Goal: Task Accomplishment & Management: Use online tool/utility

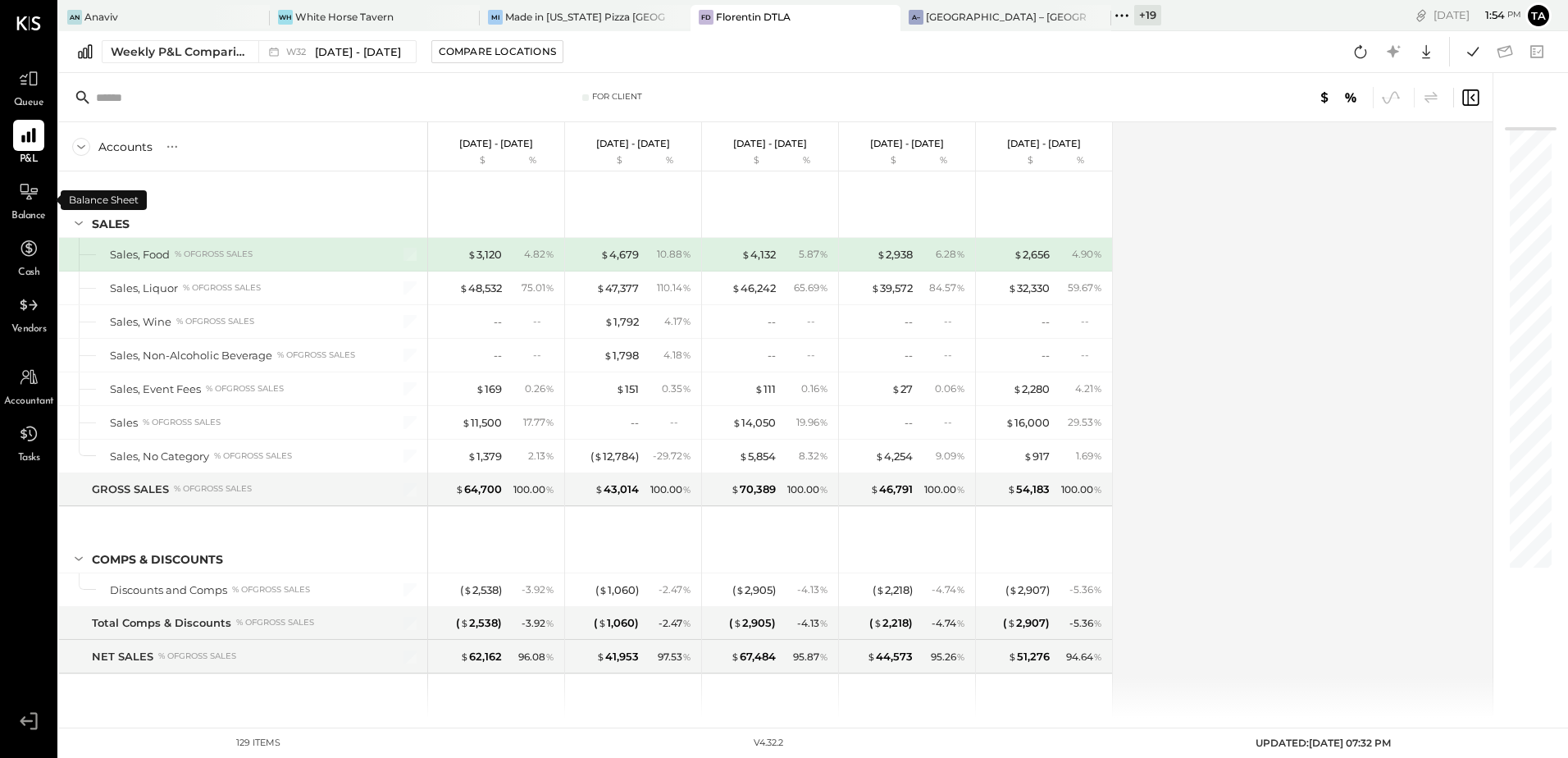
drag, startPoint x: 34, startPoint y: 196, endPoint x: 60, endPoint y: 206, distance: 27.9
click at [34, 196] on icon at bounding box center [29, 192] width 20 height 20
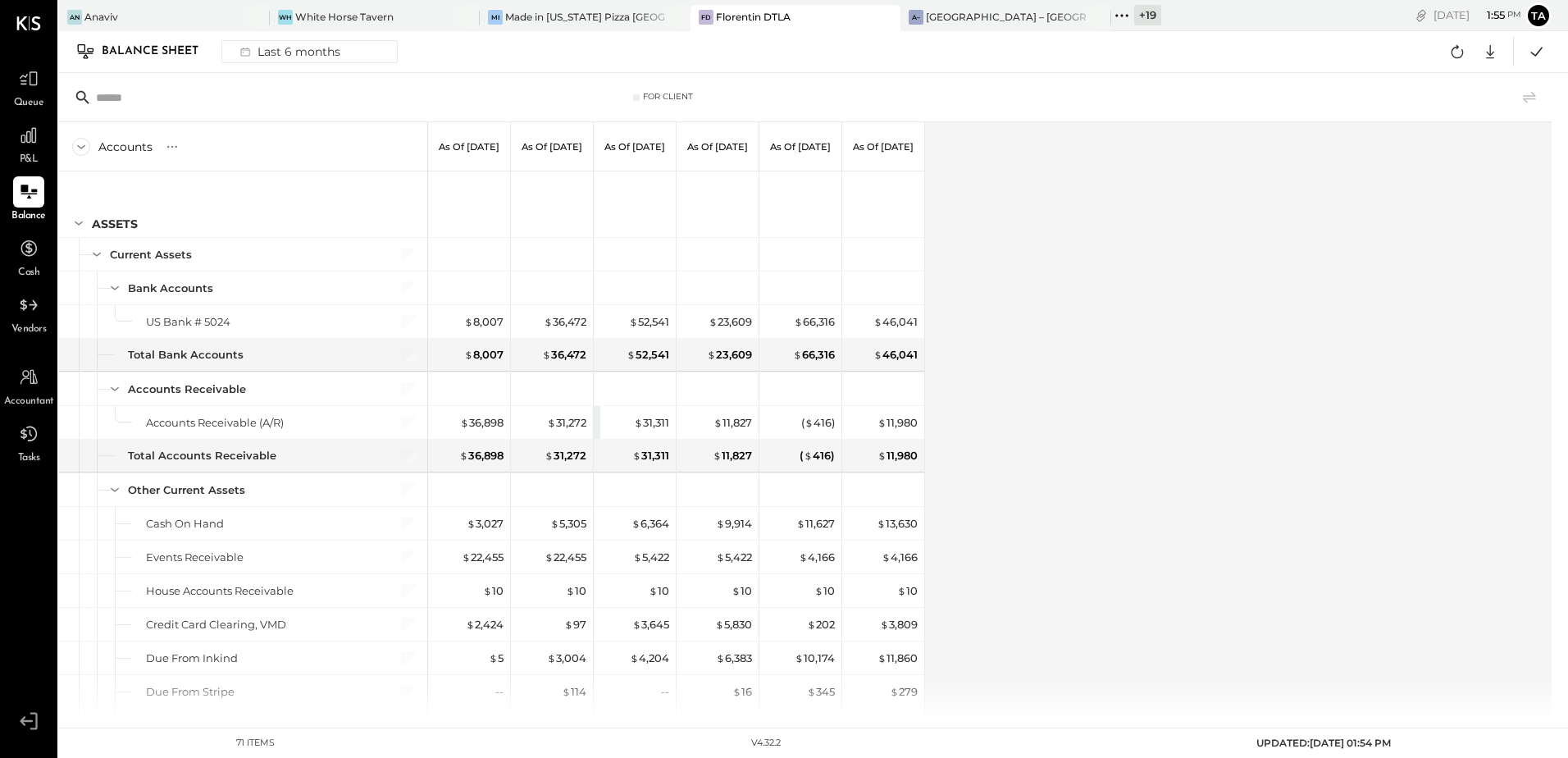
click at [1167, 351] on div "Accounts S GL As of [DATE] As of [DATE] As of [DATE] As of [DATE] As of [DATE] …" at bounding box center [807, 421] width 1496 height 596
click at [22, 204] on div at bounding box center [29, 192] width 32 height 32
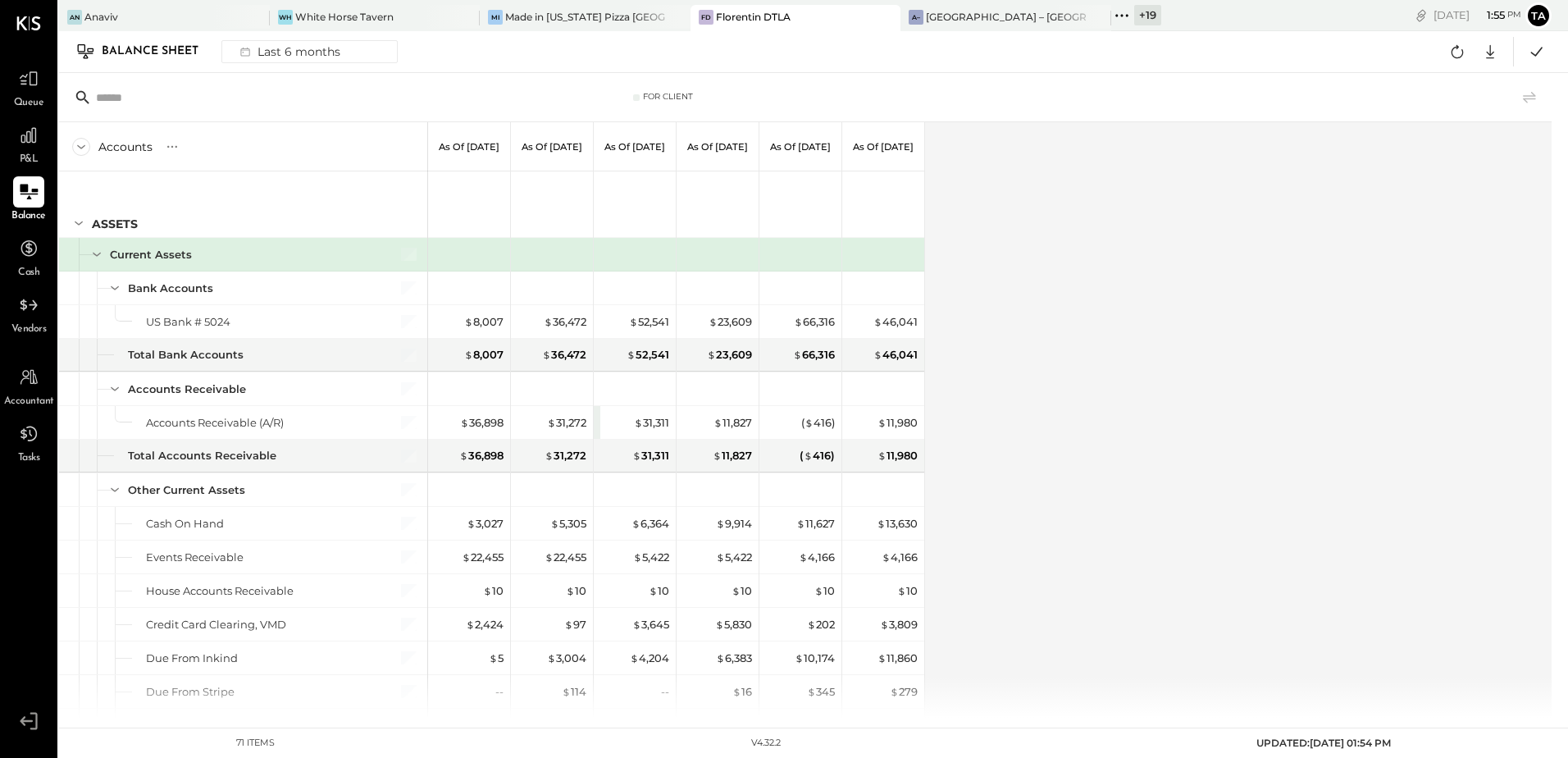
drag, startPoint x: 42, startPoint y: 137, endPoint x: 41, endPoint y: 176, distance: 39.0
click at [42, 137] on div at bounding box center [29, 136] width 32 height 32
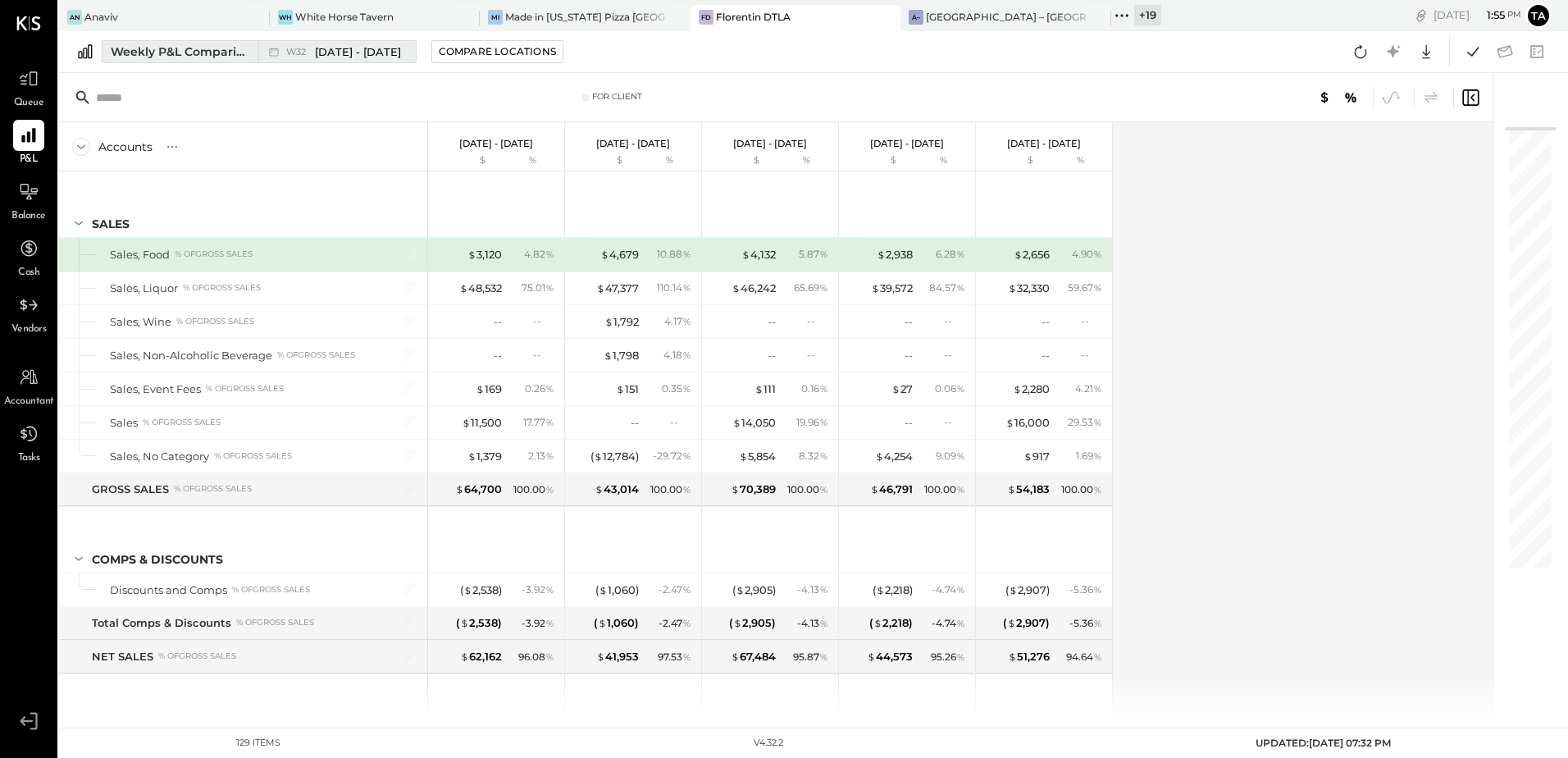
click at [160, 54] on div "Weekly P&L Comparison" at bounding box center [179, 51] width 138 height 17
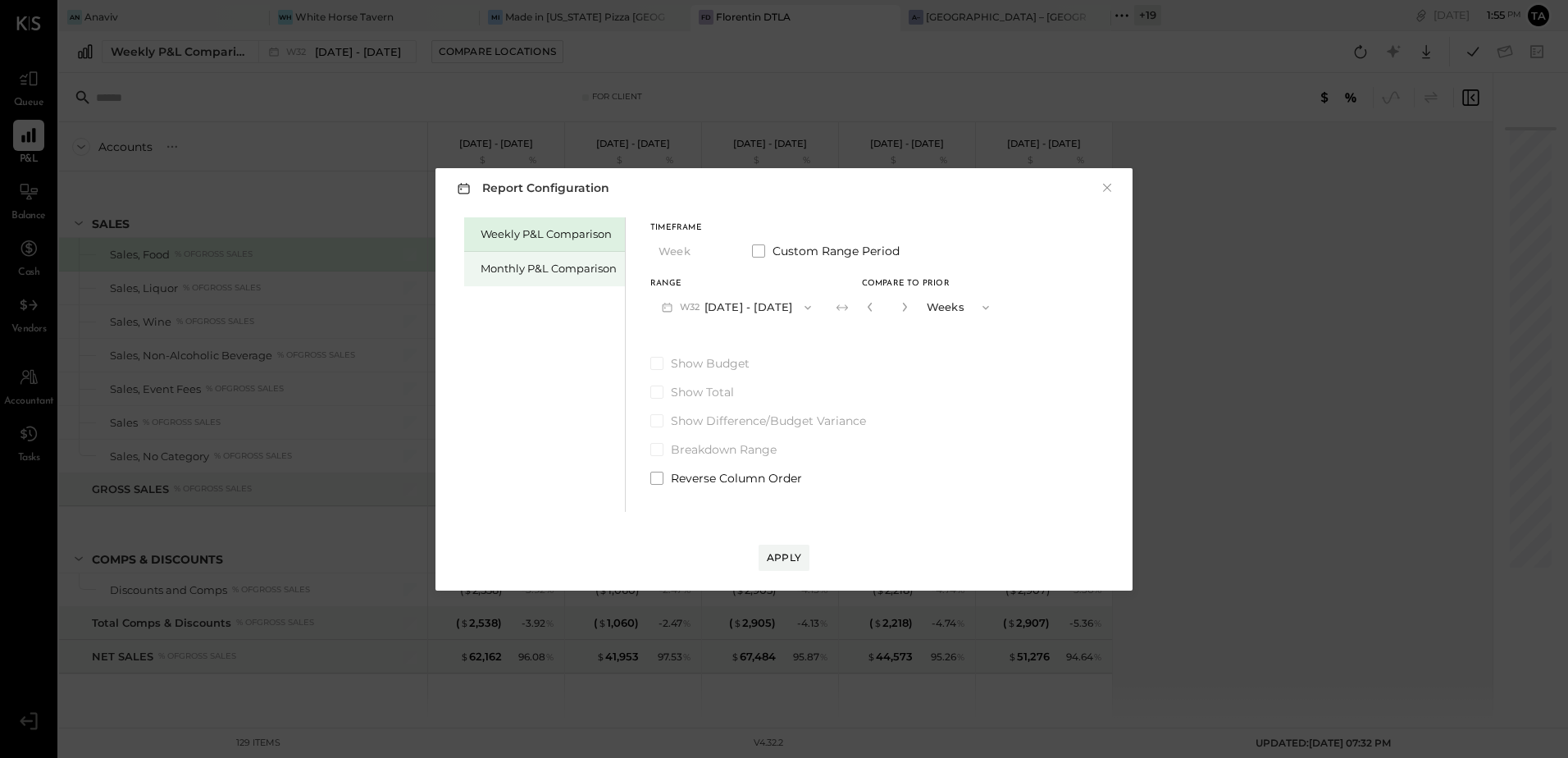
click at [528, 271] on div "Monthly P&L Comparison" at bounding box center [549, 269] width 137 height 16
click at [716, 312] on button "M08 [DATE] - [DATE]" at bounding box center [737, 307] width 173 height 31
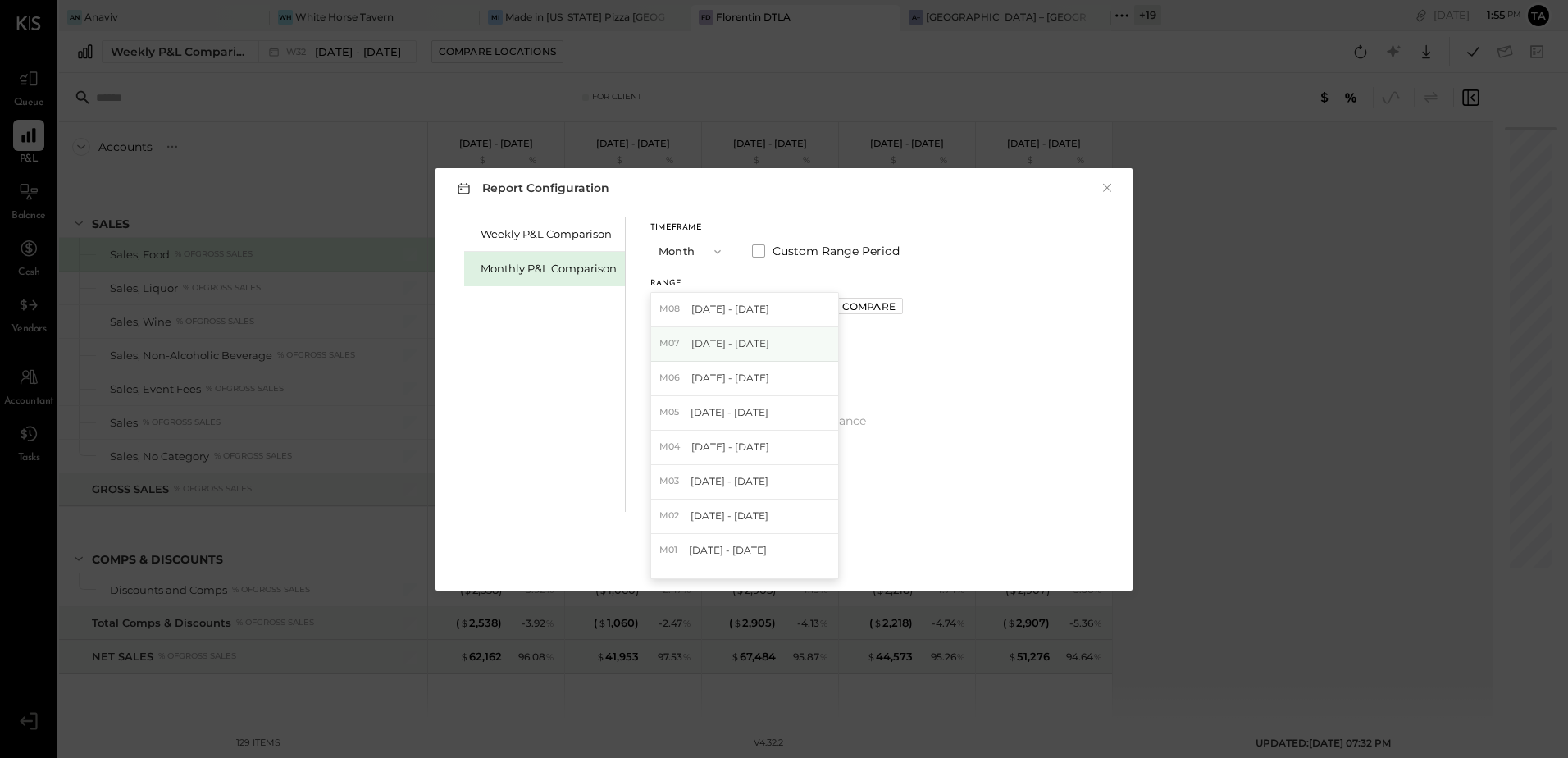
click at [716, 338] on span "[DATE] - [DATE]" at bounding box center [730, 343] width 78 height 14
click at [782, 564] on div "Apply" at bounding box center [784, 557] width 35 height 14
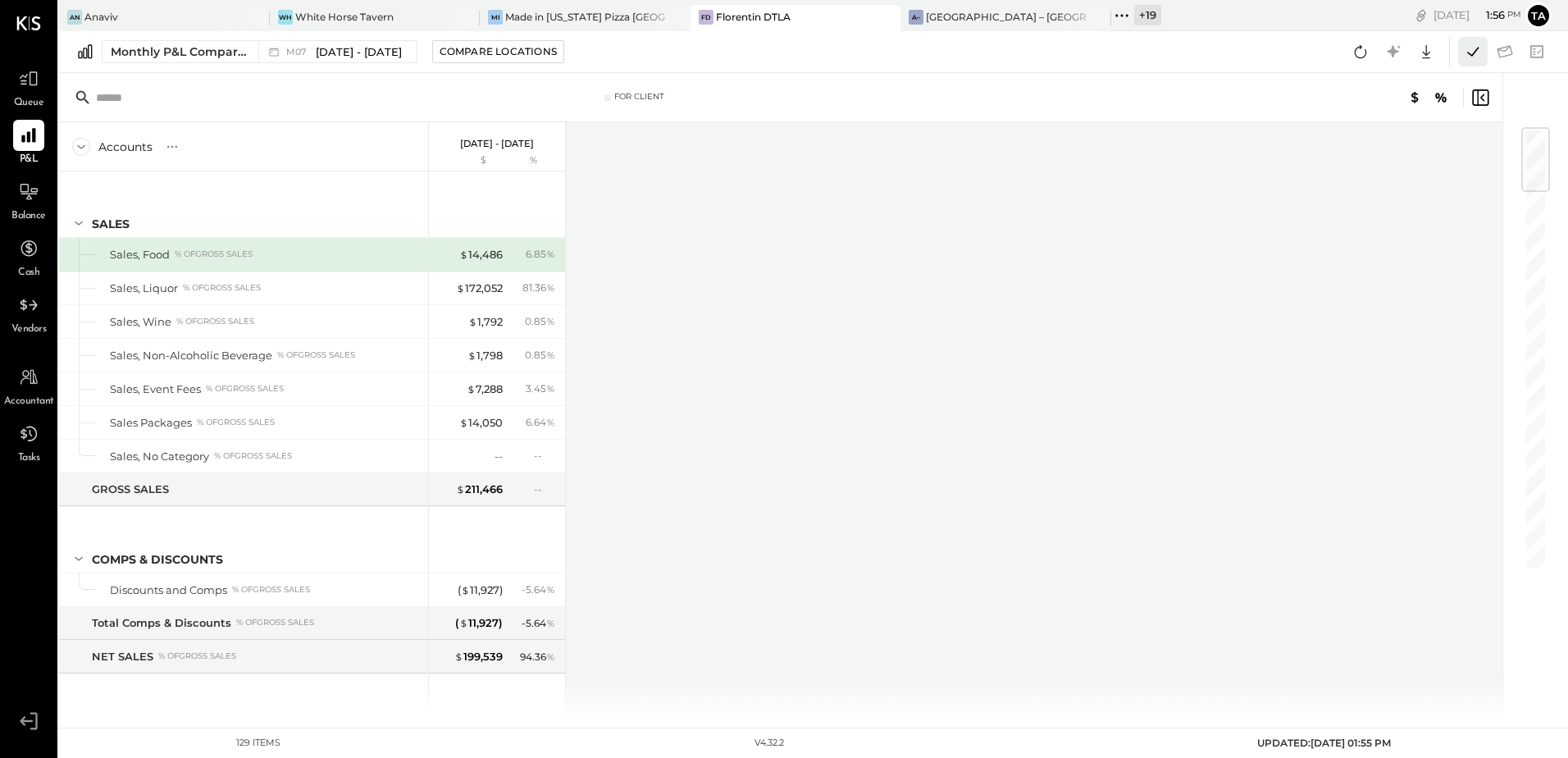
click at [1471, 51] on icon at bounding box center [1473, 51] width 22 height 22
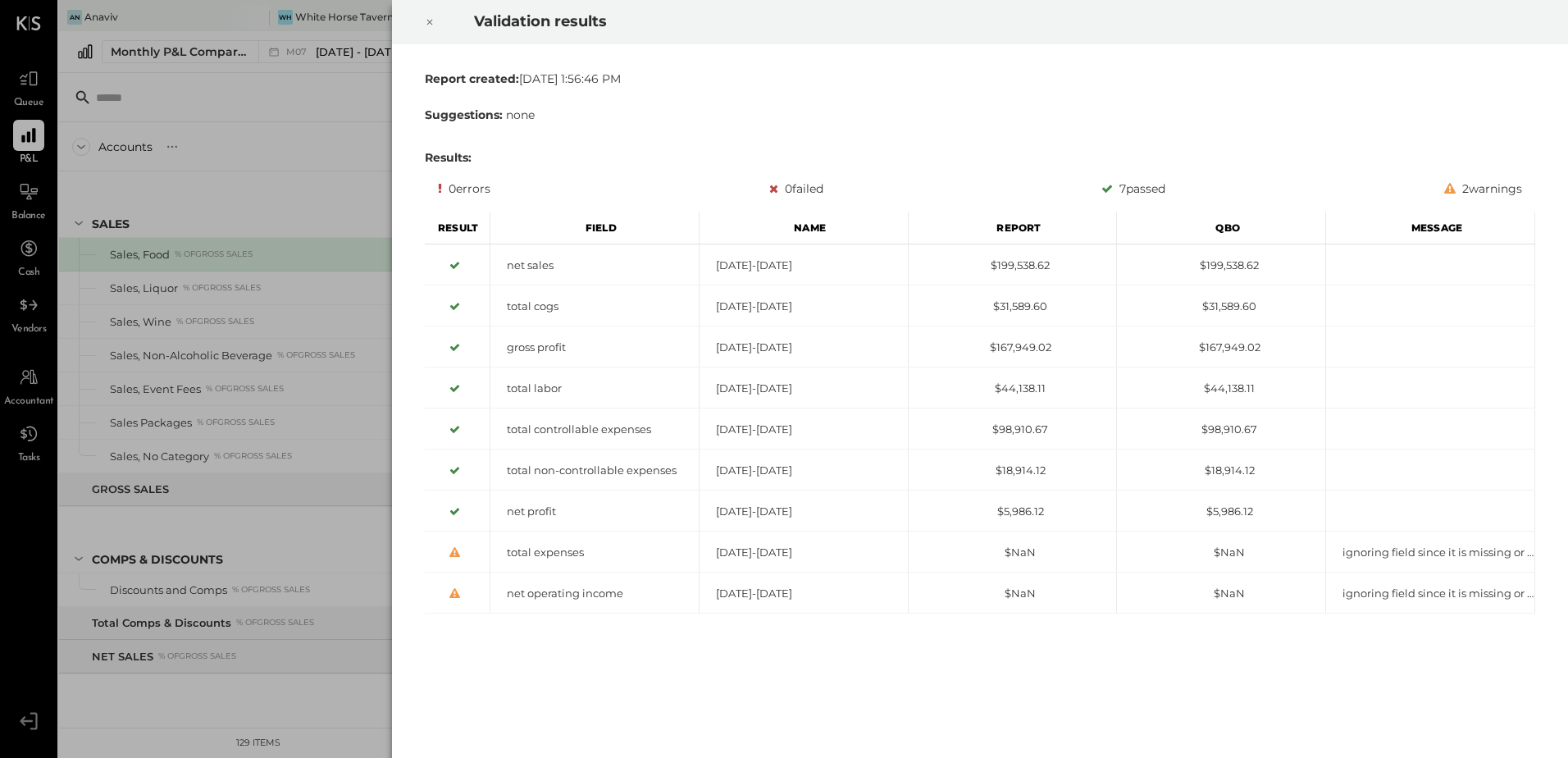
drag, startPoint x: 430, startPoint y: 26, endPoint x: 252, endPoint y: 102, distance: 193.5
click at [430, 26] on icon at bounding box center [430, 22] width 10 height 20
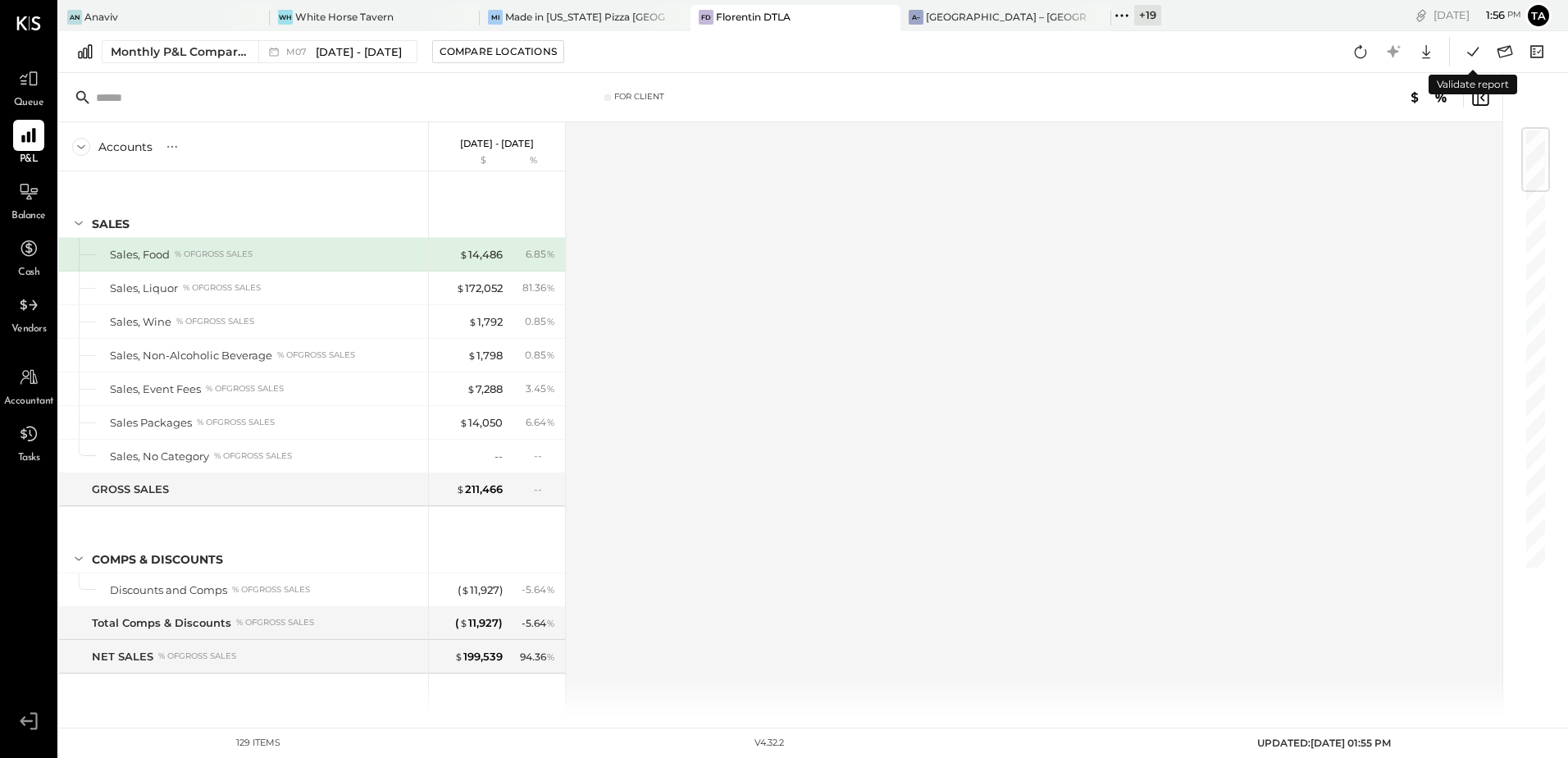
drag, startPoint x: 1473, startPoint y: 57, endPoint x: 1452, endPoint y: 90, distance: 39.1
click at [1473, 57] on icon at bounding box center [1473, 51] width 22 height 22
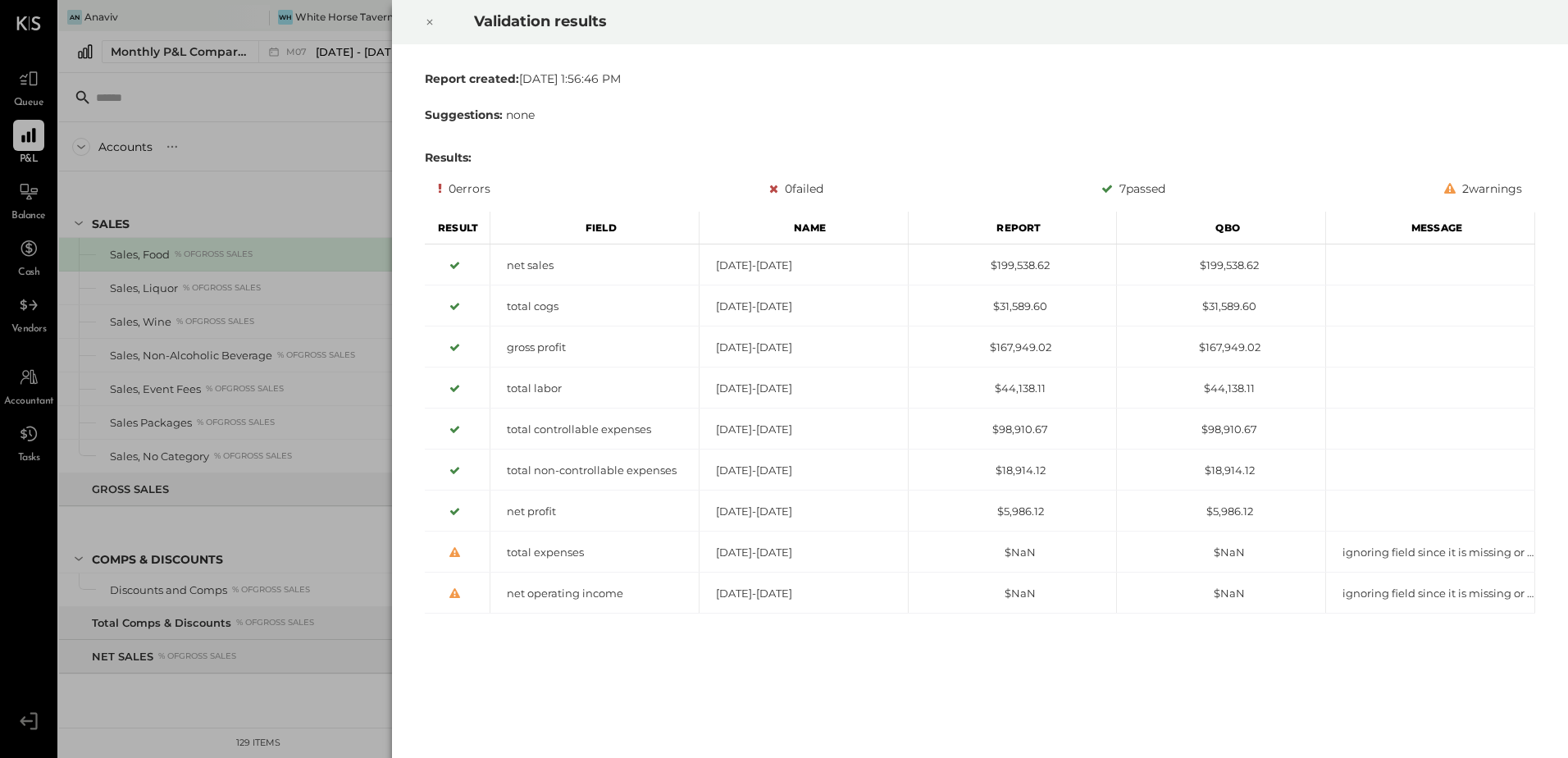
click at [425, 24] on icon at bounding box center [430, 22] width 10 height 20
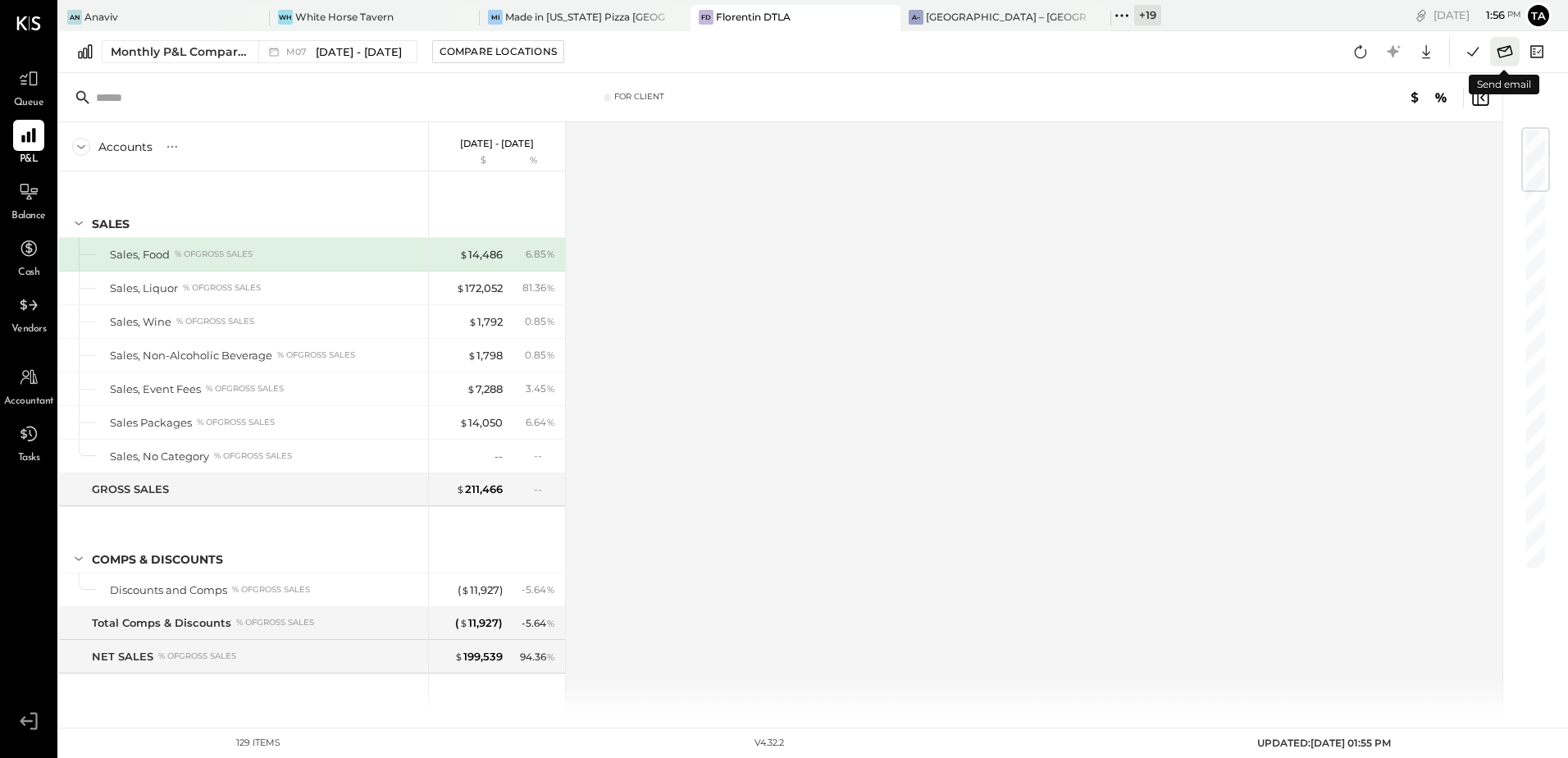
click at [1504, 55] on icon at bounding box center [1506, 51] width 22 height 22
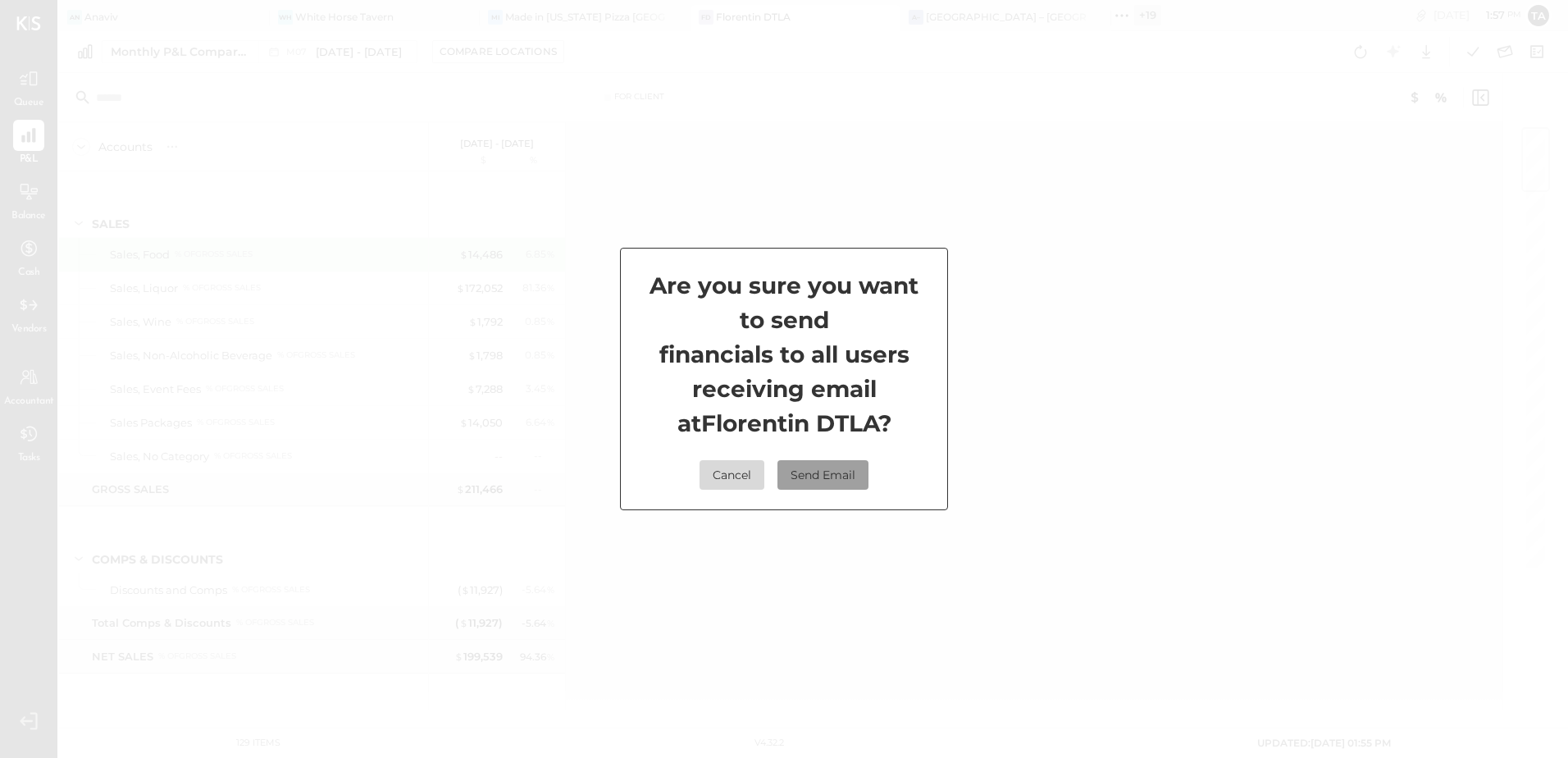
click at [839, 478] on button "Send Email" at bounding box center [823, 475] width 91 height 30
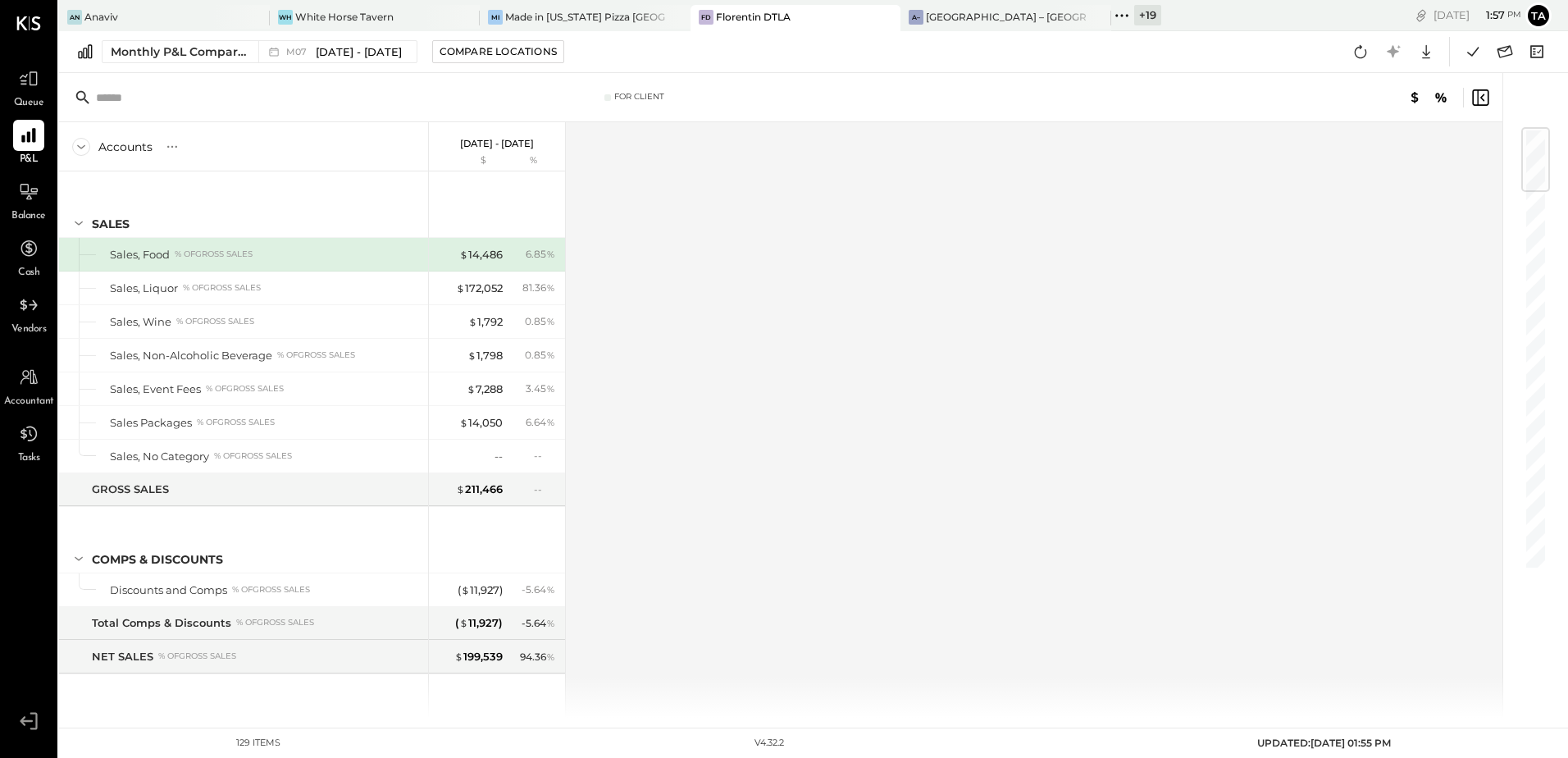
drag, startPoint x: 1103, startPoint y: 22, endPoint x: 1097, endPoint y: 84, distance: 62.3
click at [1112, 22] on icon at bounding box center [1123, 16] width 22 height 22
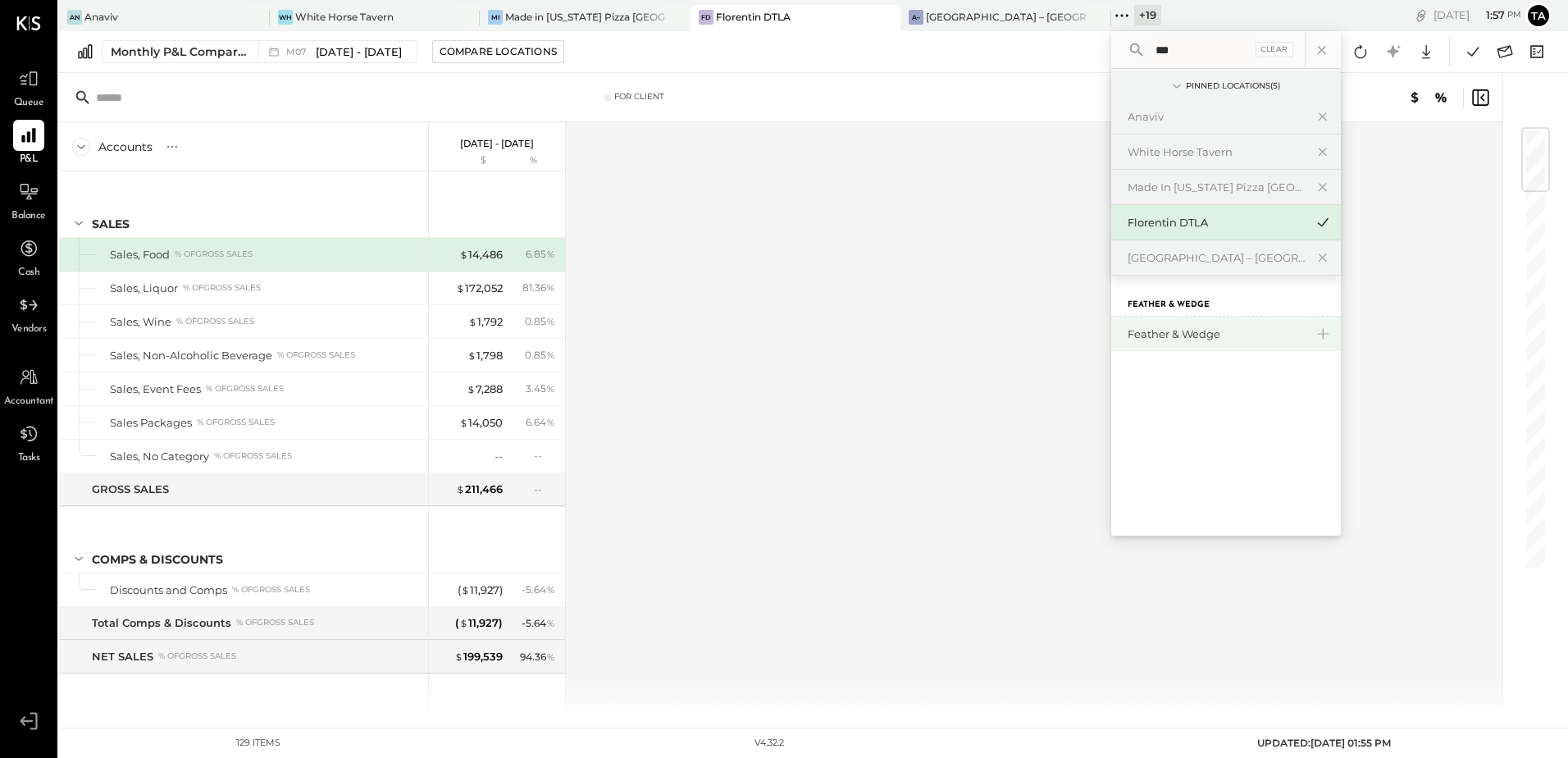
type input "***"
click at [1170, 338] on div "Feather & Wedge" at bounding box center [1216, 334] width 177 height 16
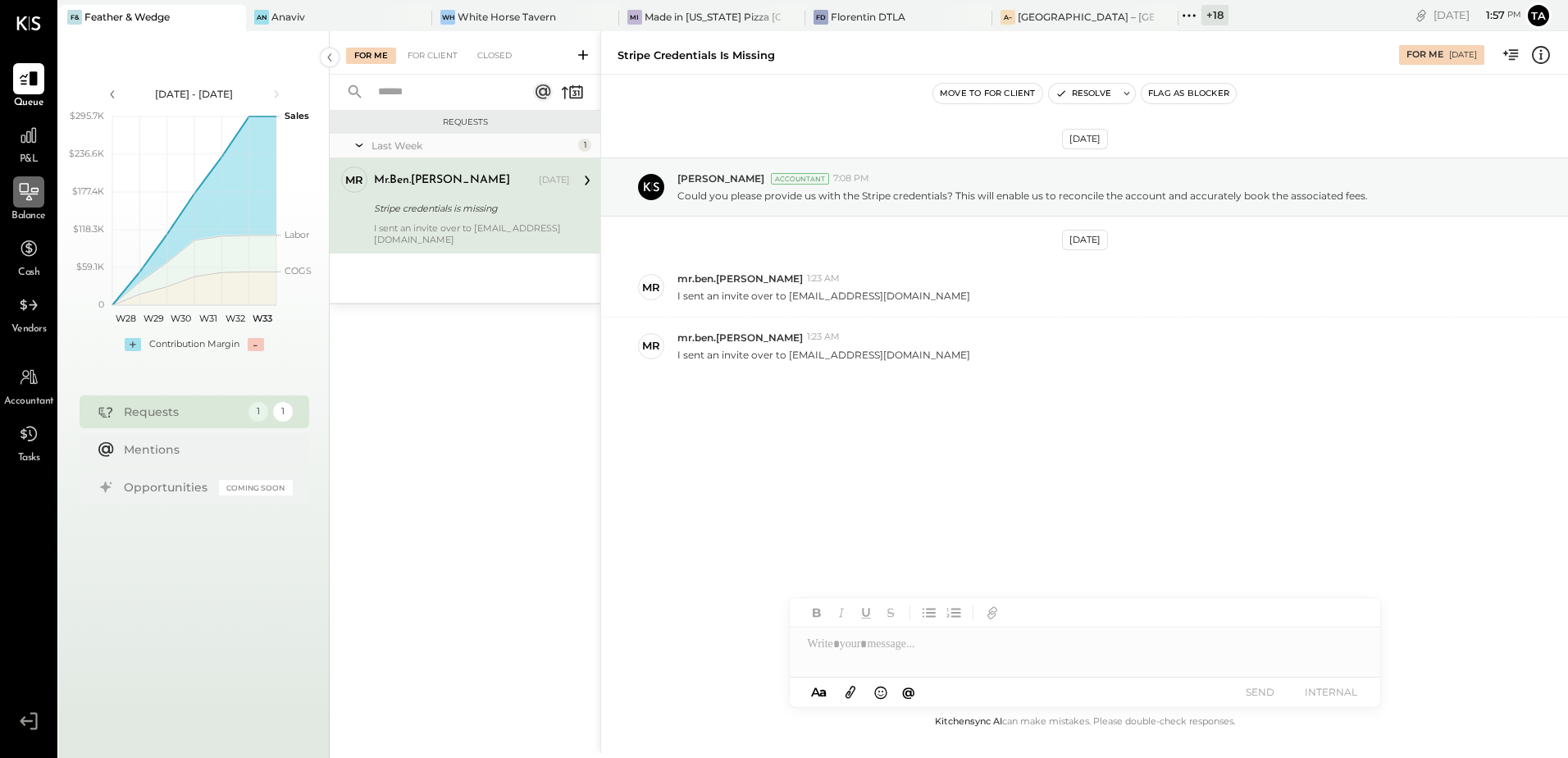
click at [26, 200] on icon at bounding box center [29, 192] width 22 height 22
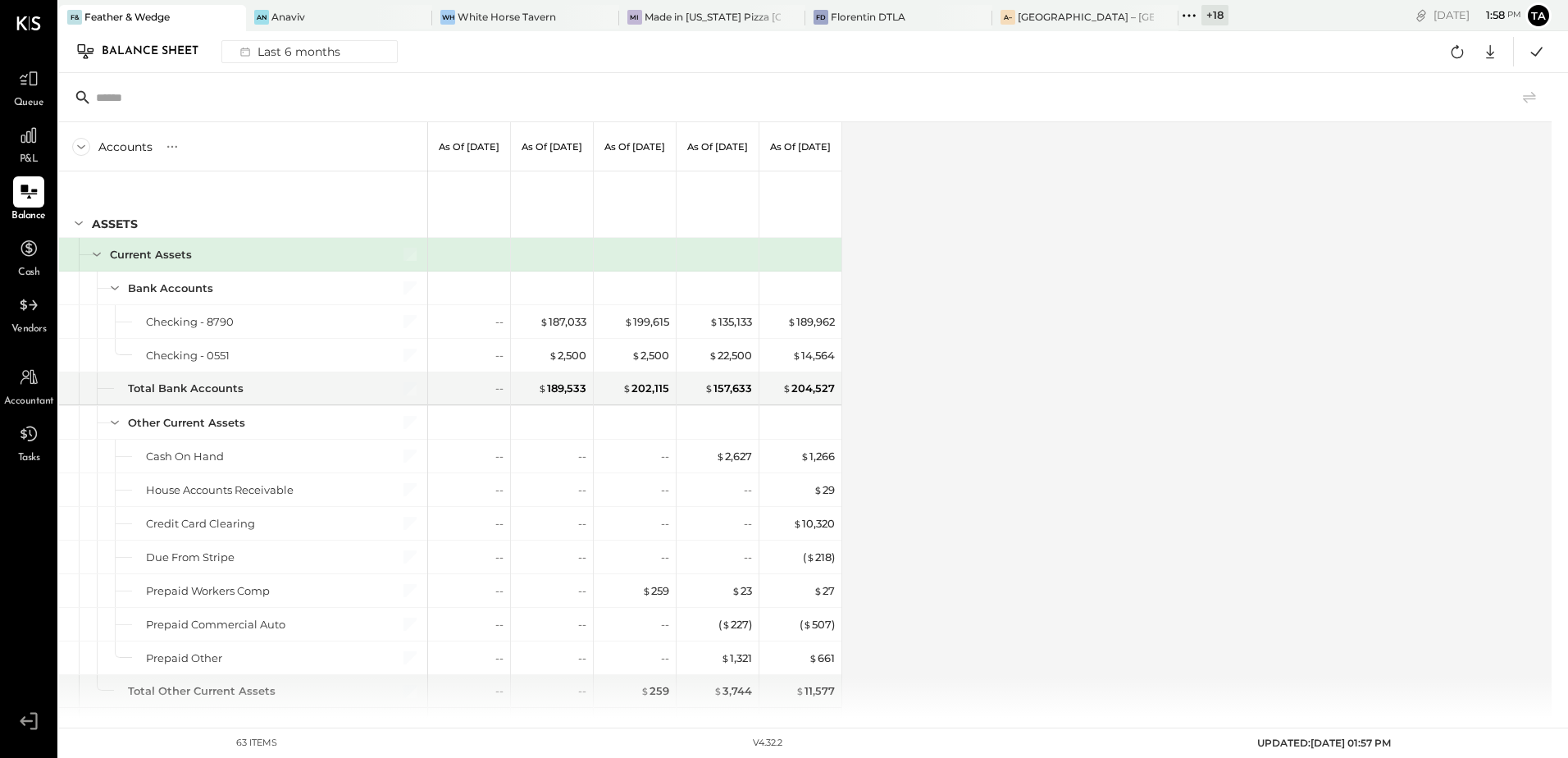
click at [1016, 379] on div "Accounts S GL As of [DATE] As of [DATE] As of [DATE] As of [DATE] As of [DATE] …" at bounding box center [807, 421] width 1496 height 596
drag, startPoint x: 1456, startPoint y: 55, endPoint x: 1169, endPoint y: 349, distance: 410.9
click at [1456, 55] on icon at bounding box center [1458, 51] width 22 height 22
click at [1540, 58] on icon at bounding box center [1537, 51] width 22 height 22
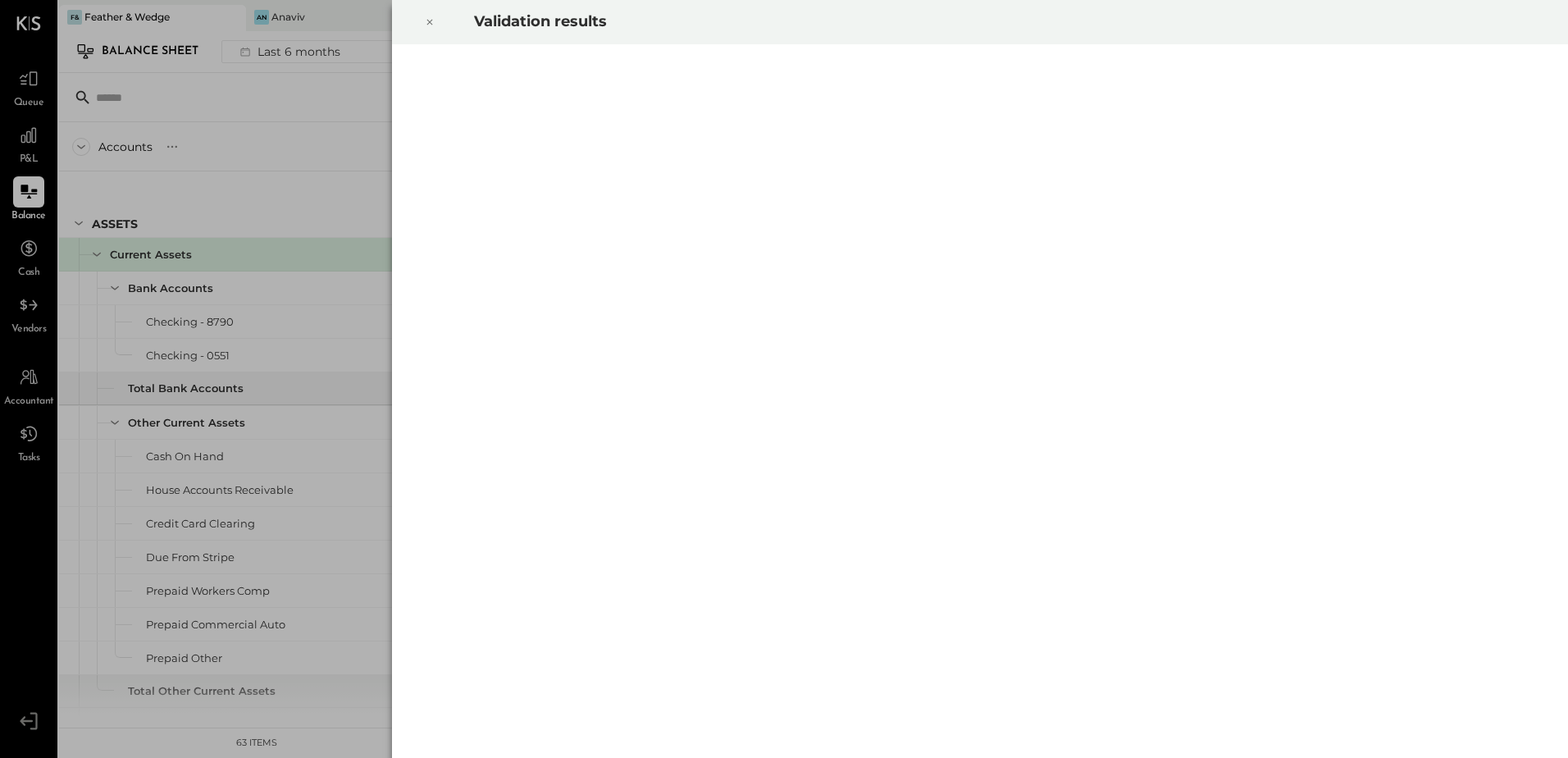
click at [425, 25] on icon at bounding box center [430, 22] width 10 height 20
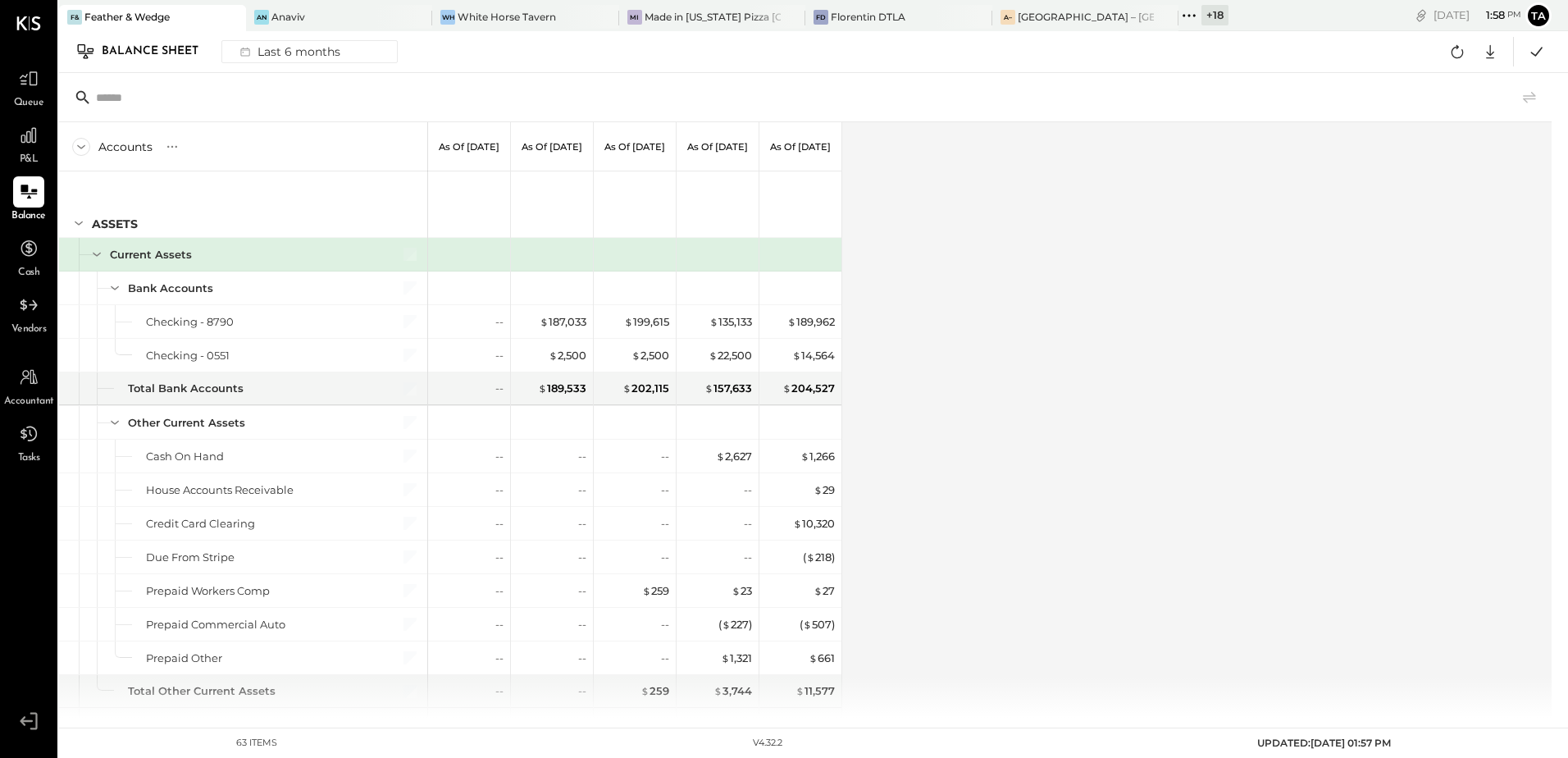
click at [1177, 555] on div "Accounts S GL As of [DATE] As of [DATE] As of [DATE] As of [DATE] As of [DATE] …" at bounding box center [807, 421] width 1496 height 596
click at [26, 146] on div at bounding box center [29, 136] width 32 height 32
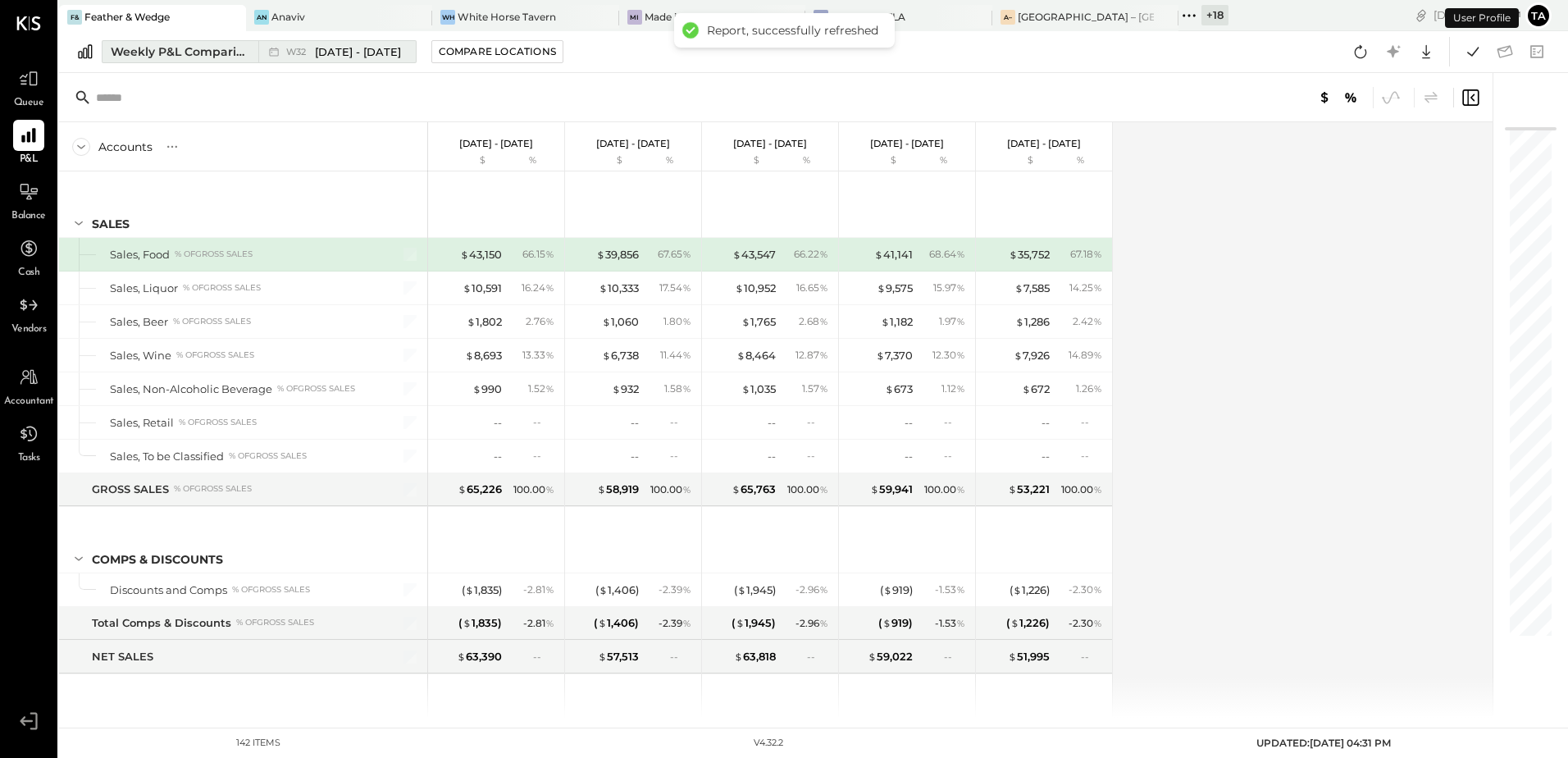
click at [159, 53] on div "Weekly P&L Comparison" at bounding box center [179, 51] width 138 height 17
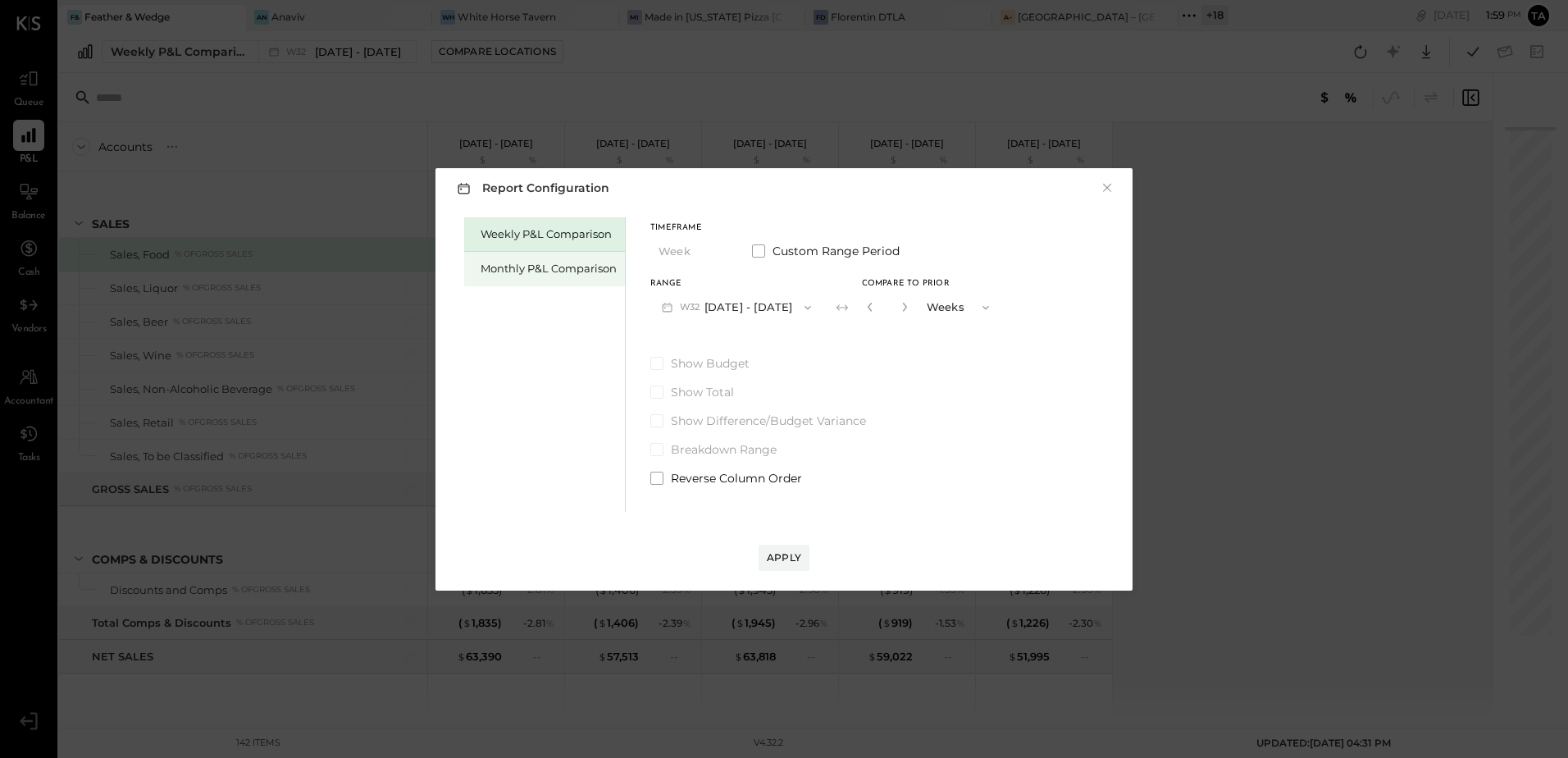
click at [535, 272] on div "Monthly P&L Comparison" at bounding box center [549, 269] width 137 height 16
click at [713, 310] on button "M08 [DATE] - [DATE]" at bounding box center [737, 307] width 173 height 31
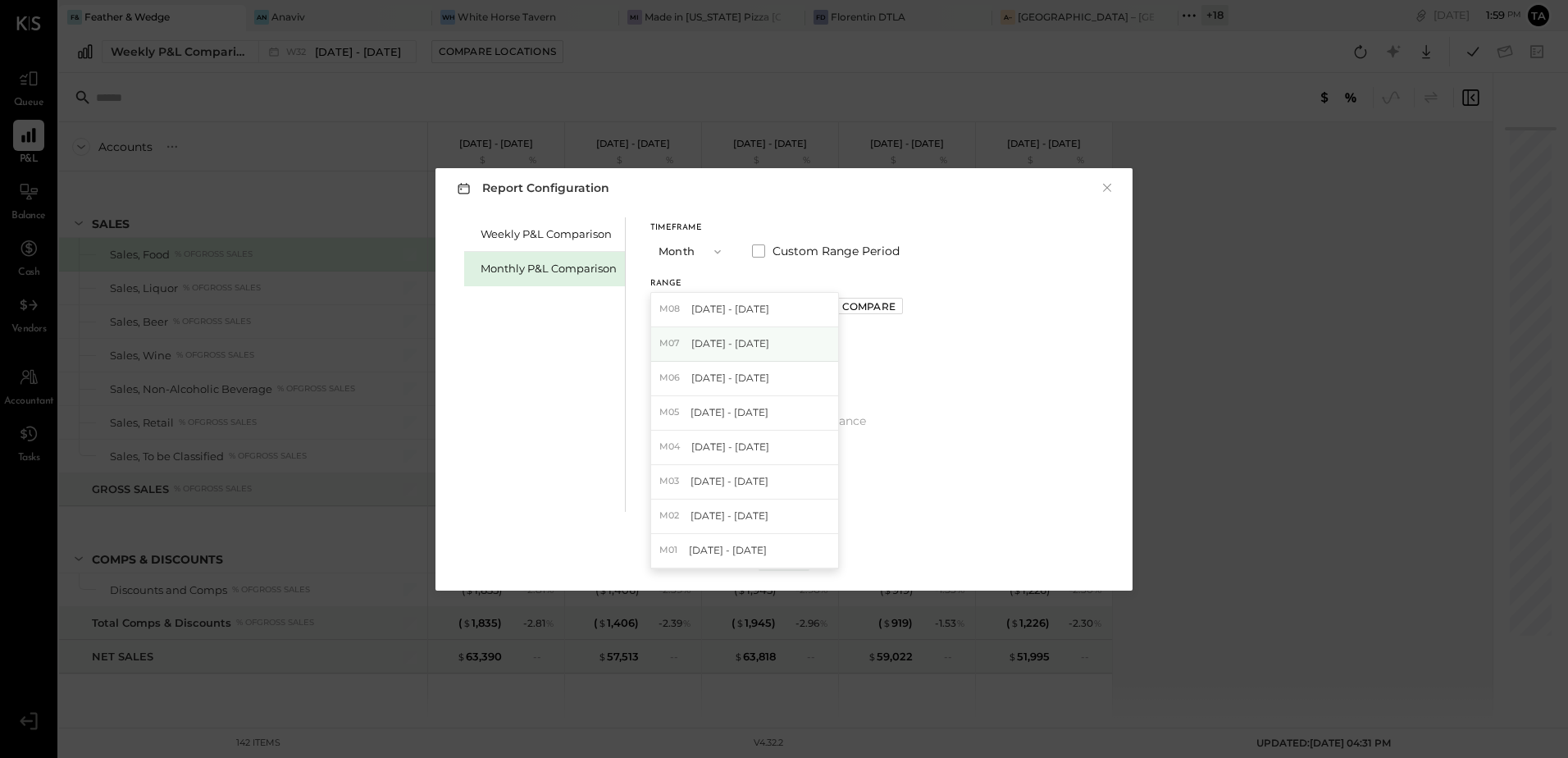
click at [708, 340] on span "[DATE] - [DATE]" at bounding box center [730, 343] width 78 height 14
click at [801, 557] on button "Apply" at bounding box center [784, 558] width 50 height 27
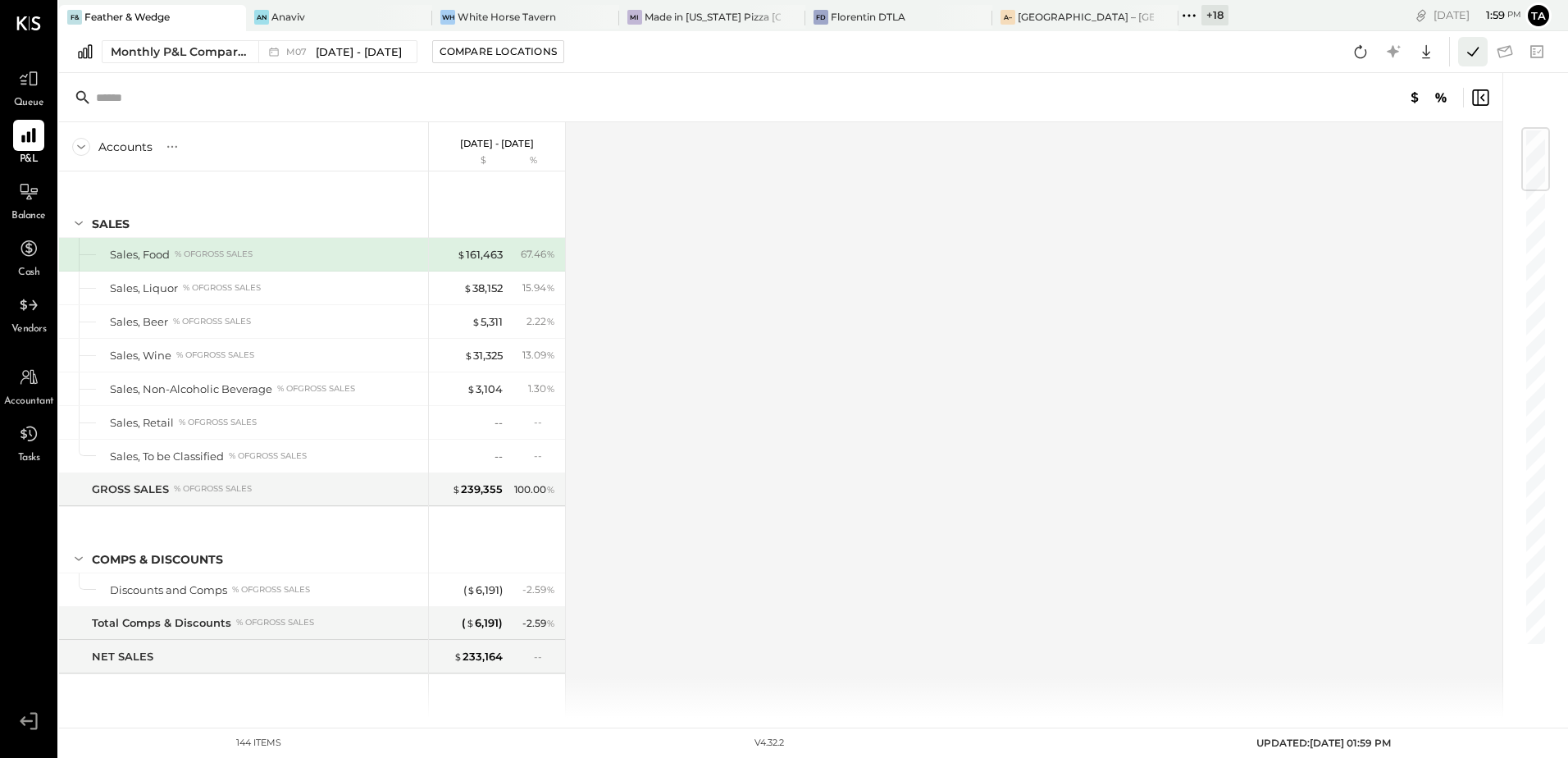
click at [1477, 60] on icon at bounding box center [1473, 51] width 22 height 22
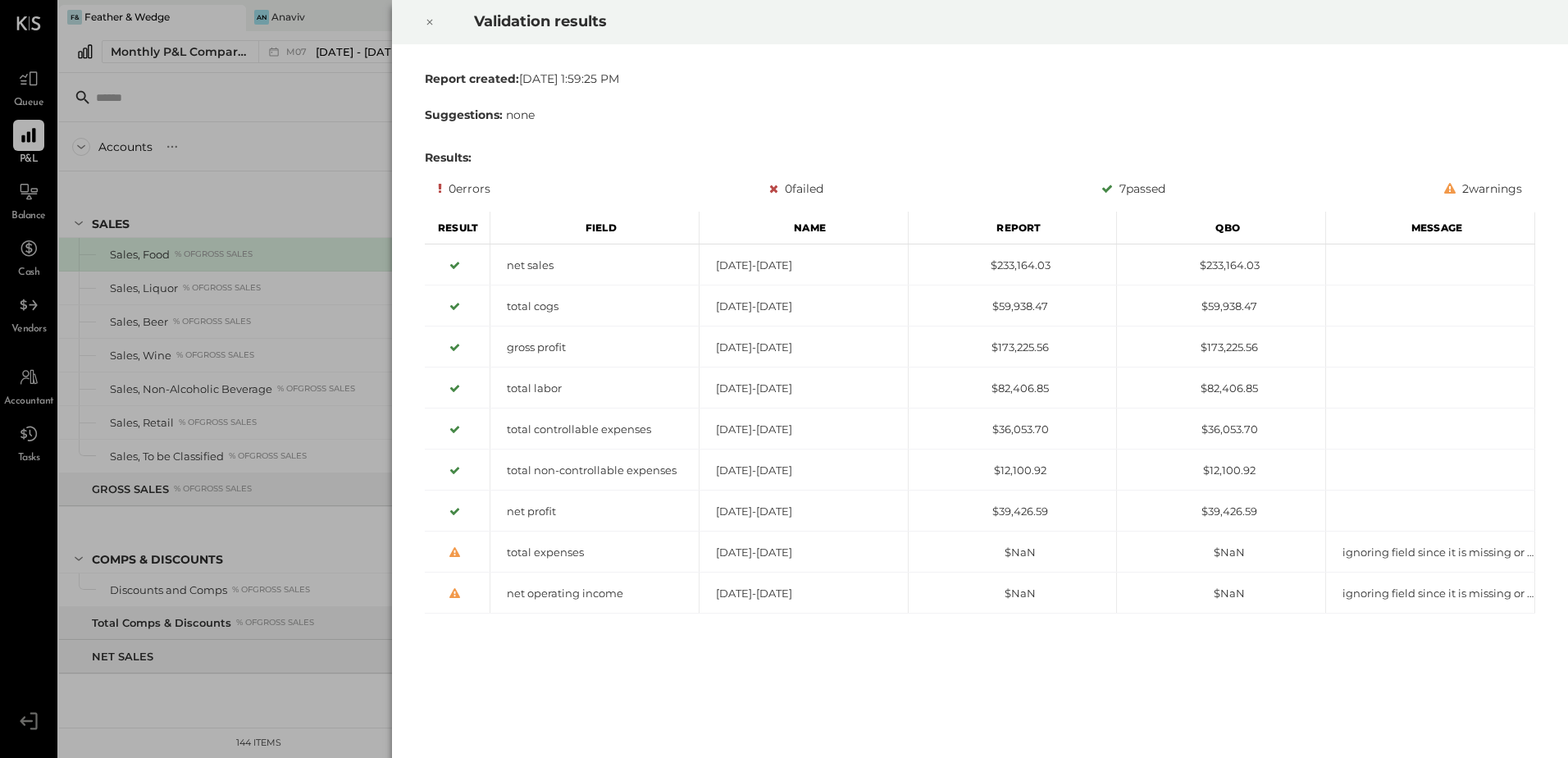
drag, startPoint x: 434, startPoint y: 27, endPoint x: 439, endPoint y: 36, distance: 10.3
click at [434, 27] on div at bounding box center [429, 22] width 36 height 46
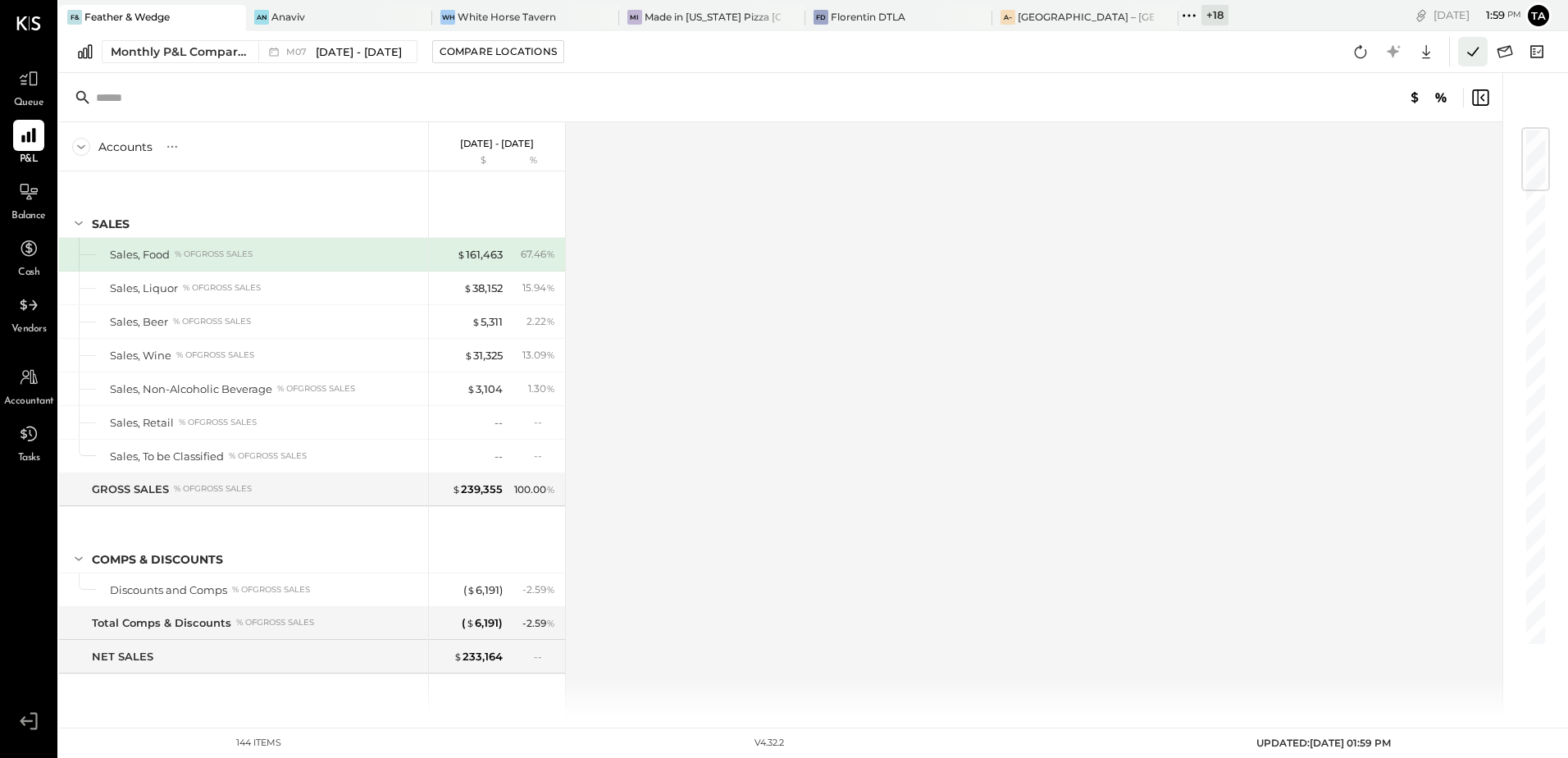
click at [1473, 45] on icon at bounding box center [1473, 51] width 22 height 22
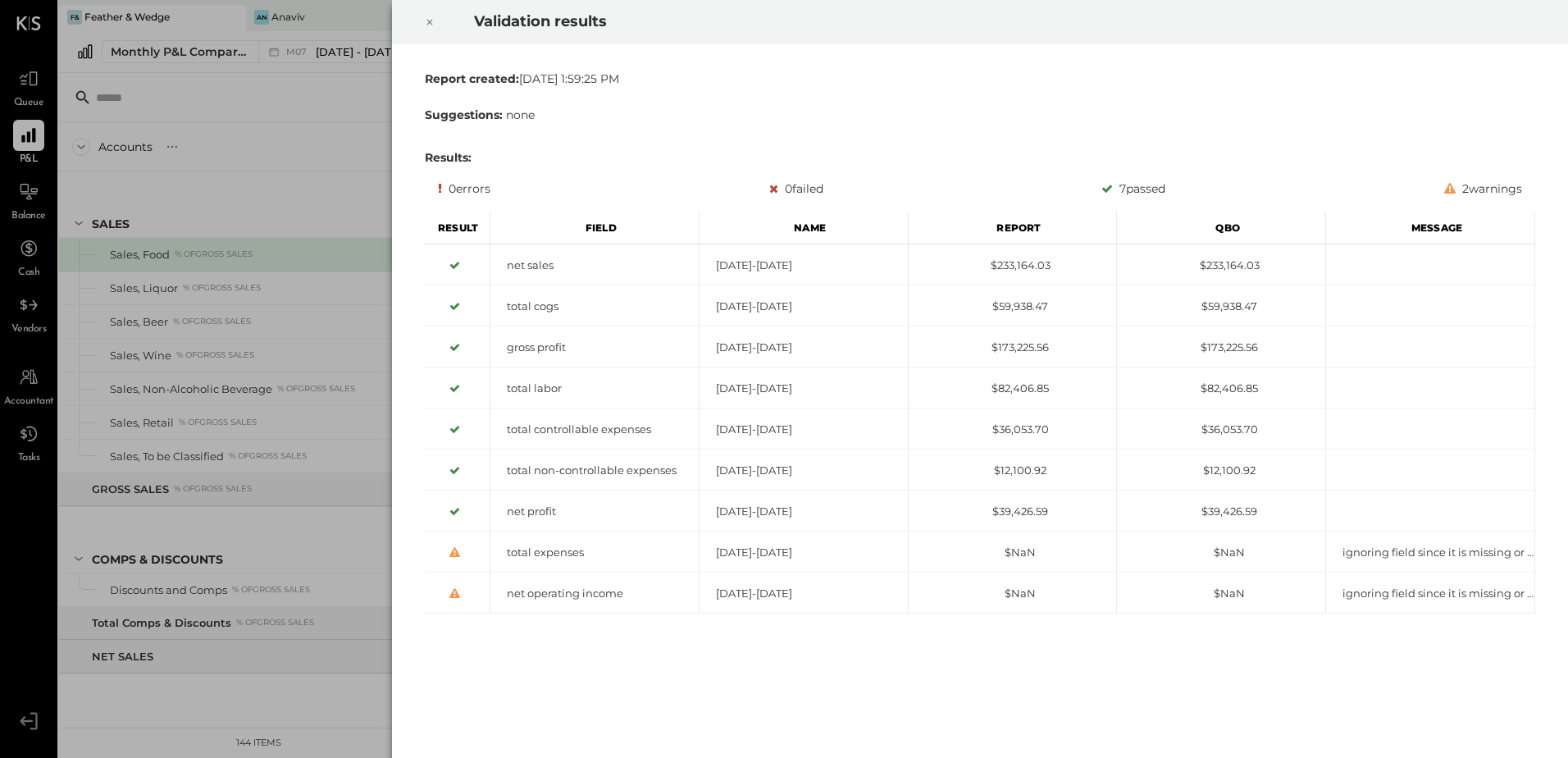
click at [429, 21] on icon at bounding box center [430, 22] width 10 height 20
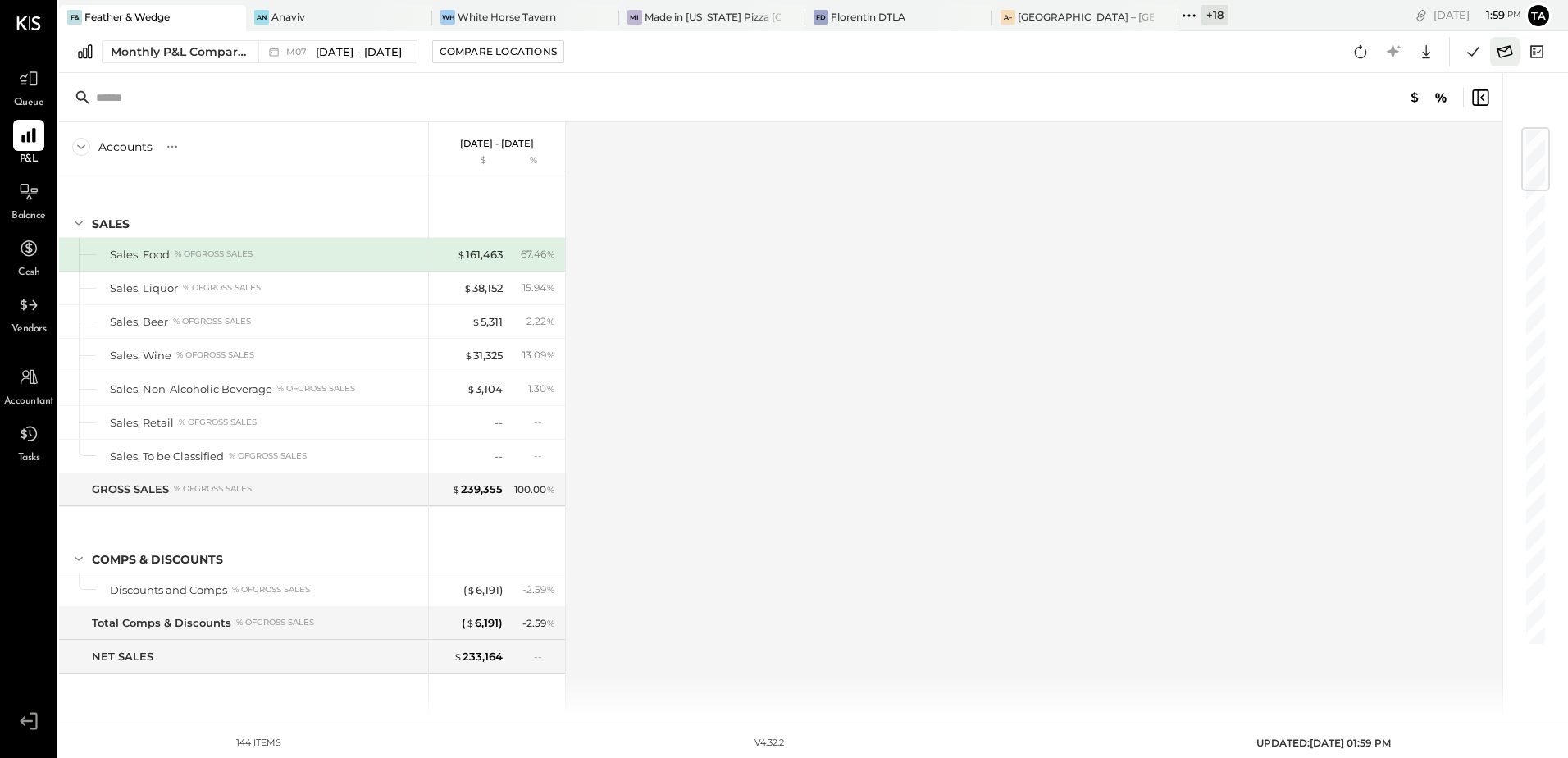
click at [1498, 60] on icon at bounding box center [1506, 51] width 22 height 22
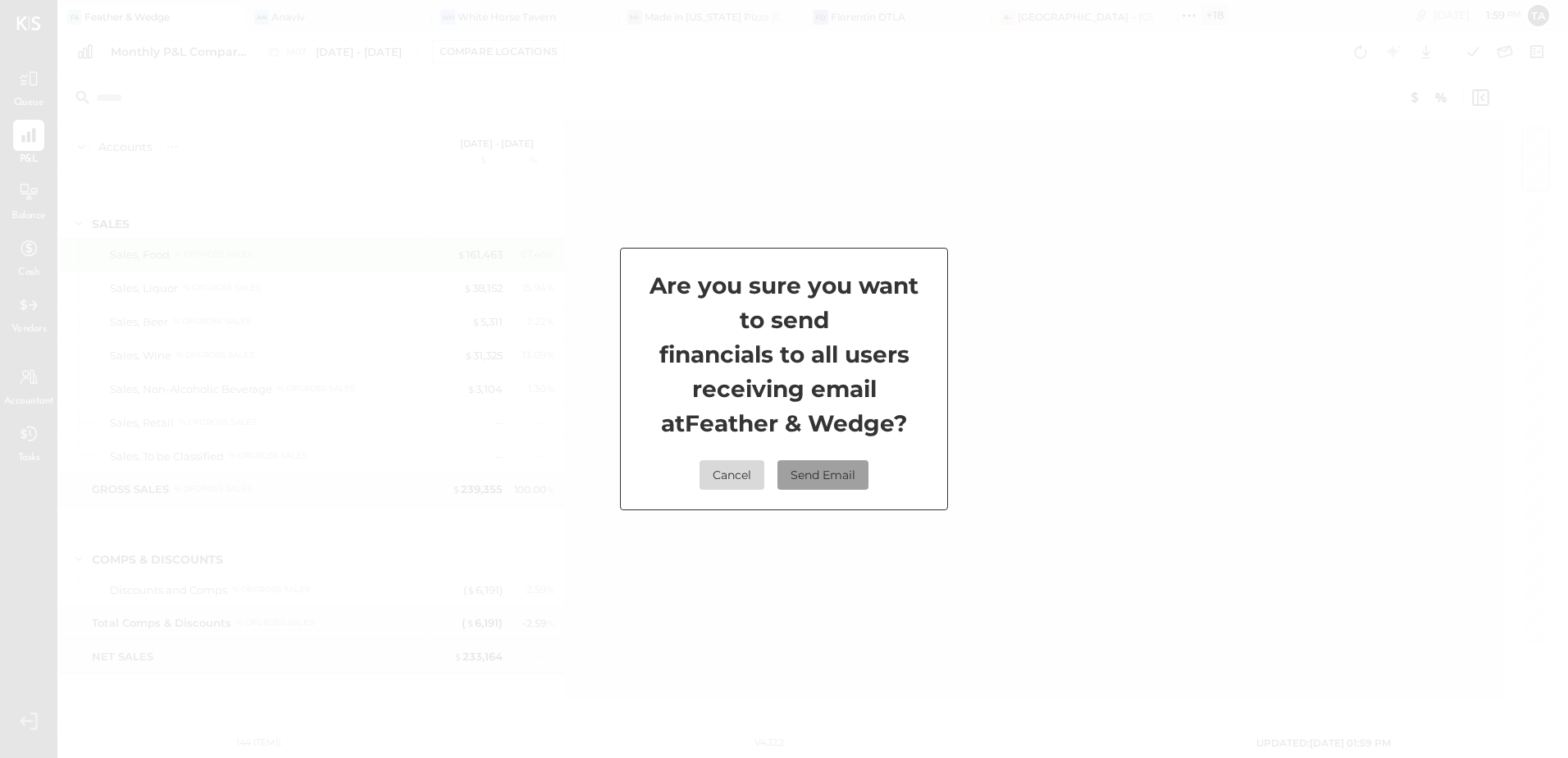
click at [809, 477] on button "Send Email" at bounding box center [823, 475] width 91 height 30
